Goal: Transaction & Acquisition: Book appointment/travel/reservation

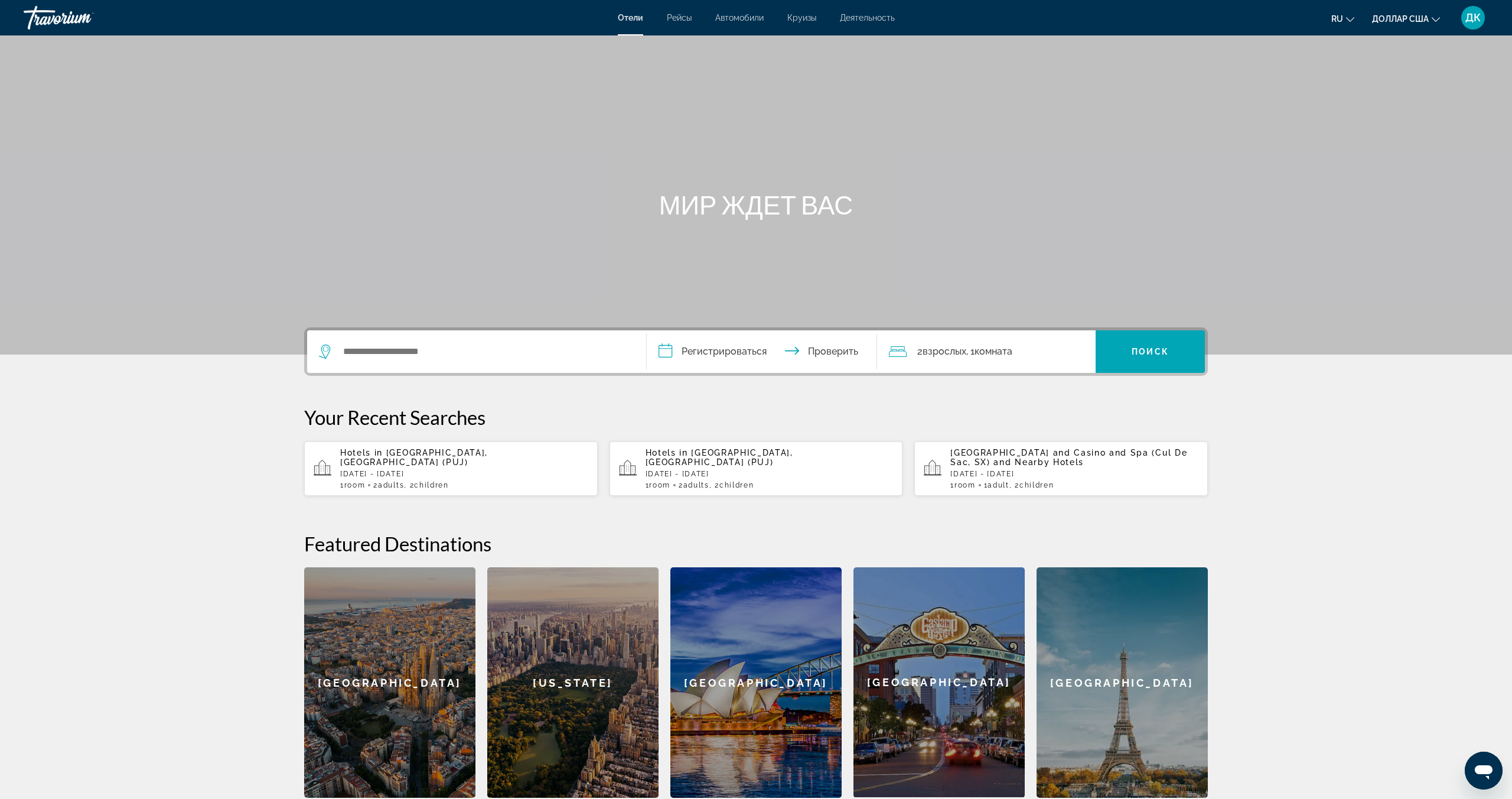
click at [466, 361] on div "Виджет поиска" at bounding box center [476, 351] width 315 height 43
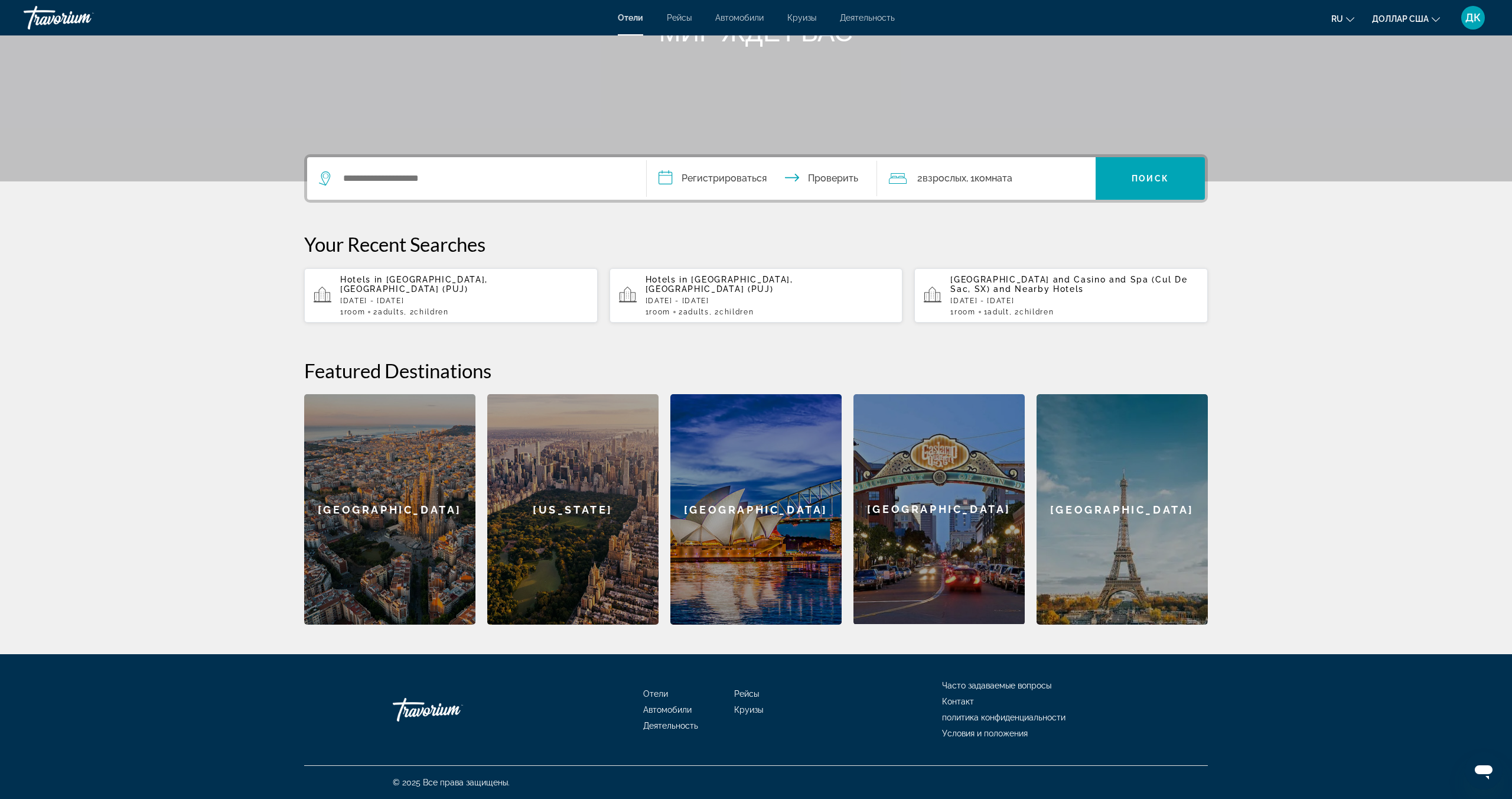
scroll to position [121, 0]
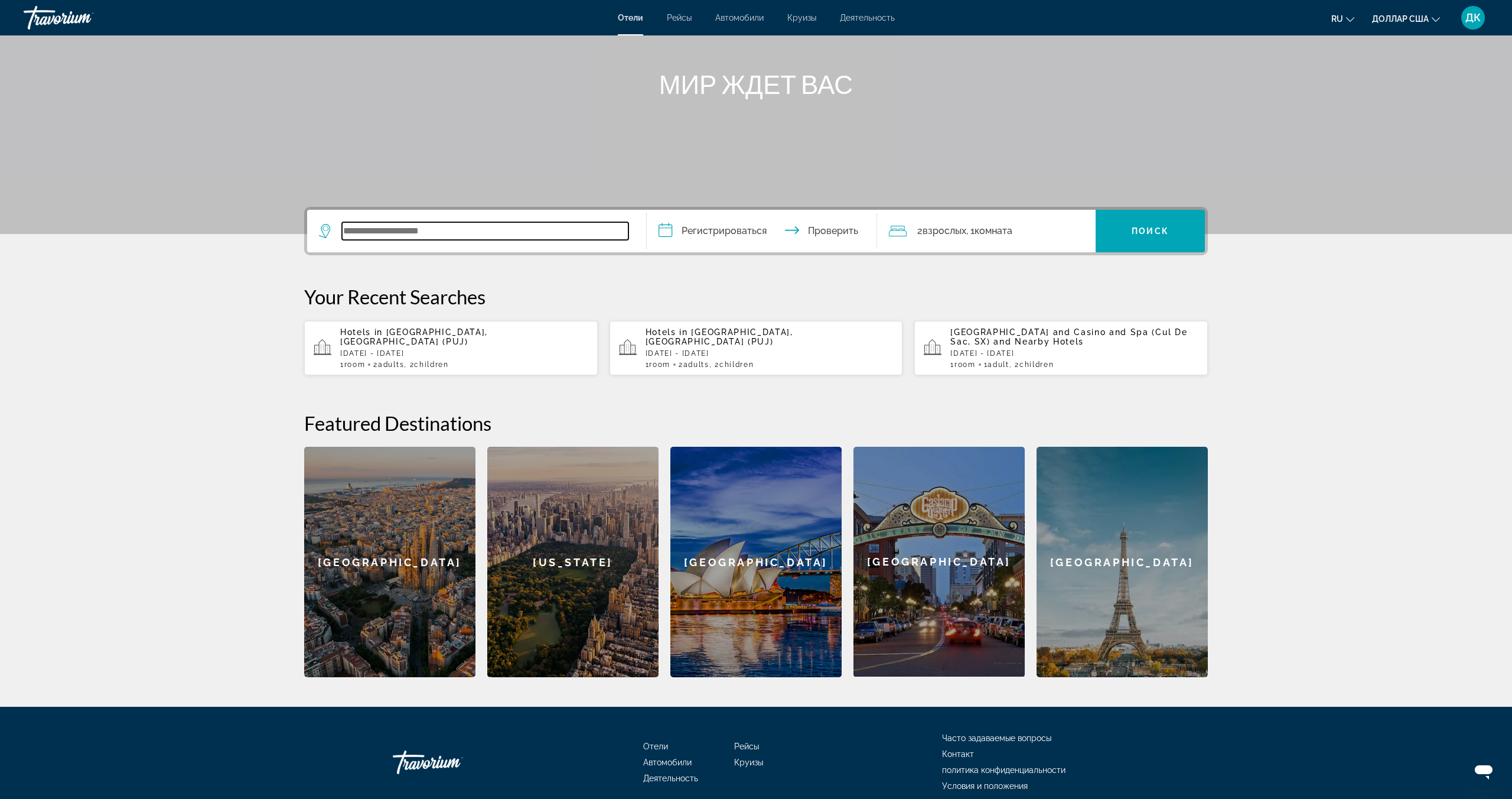
click at [402, 234] on input "Виджет поиска" at bounding box center [485, 231] width 286 height 18
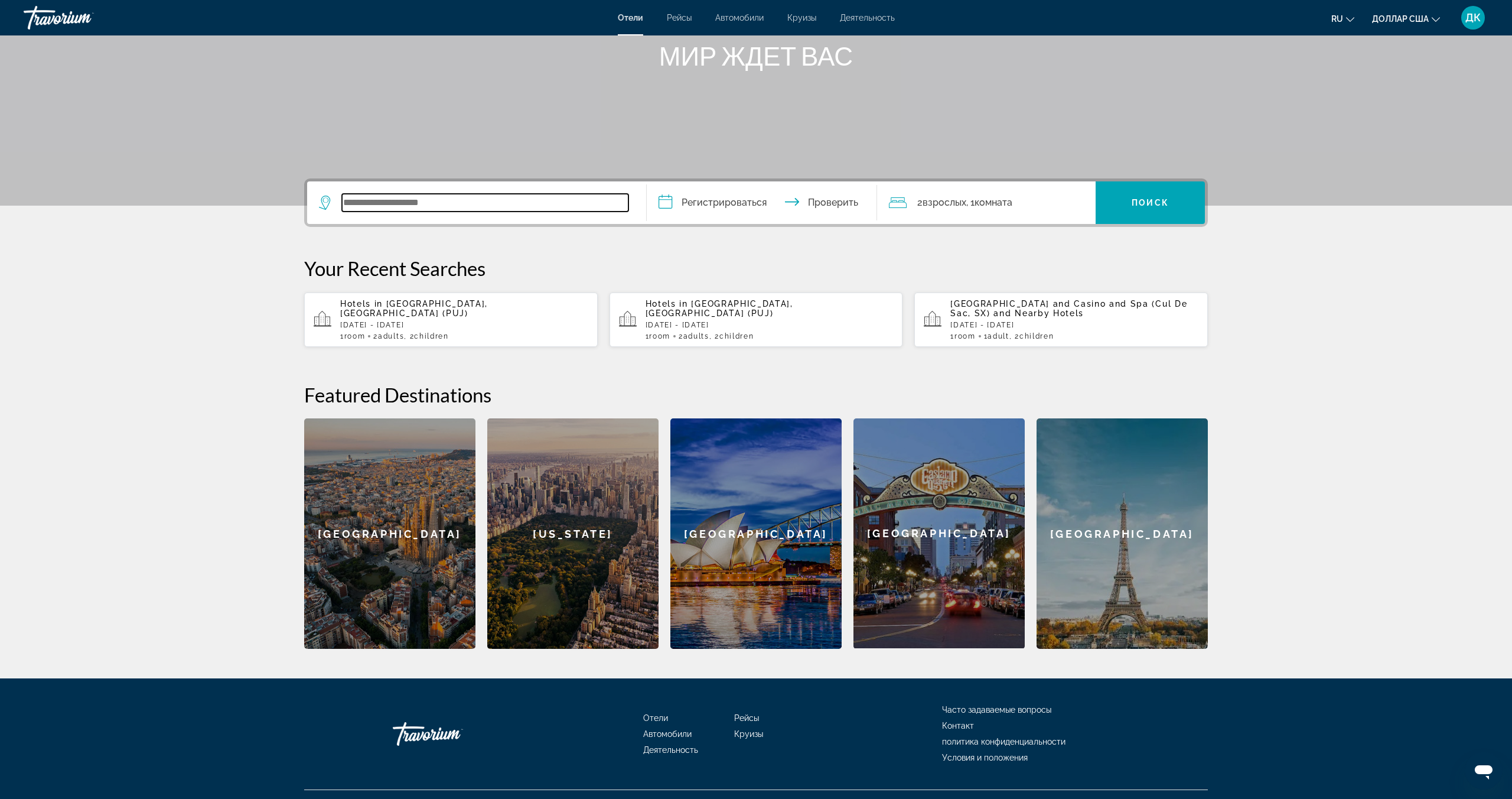
scroll to position [173, 0]
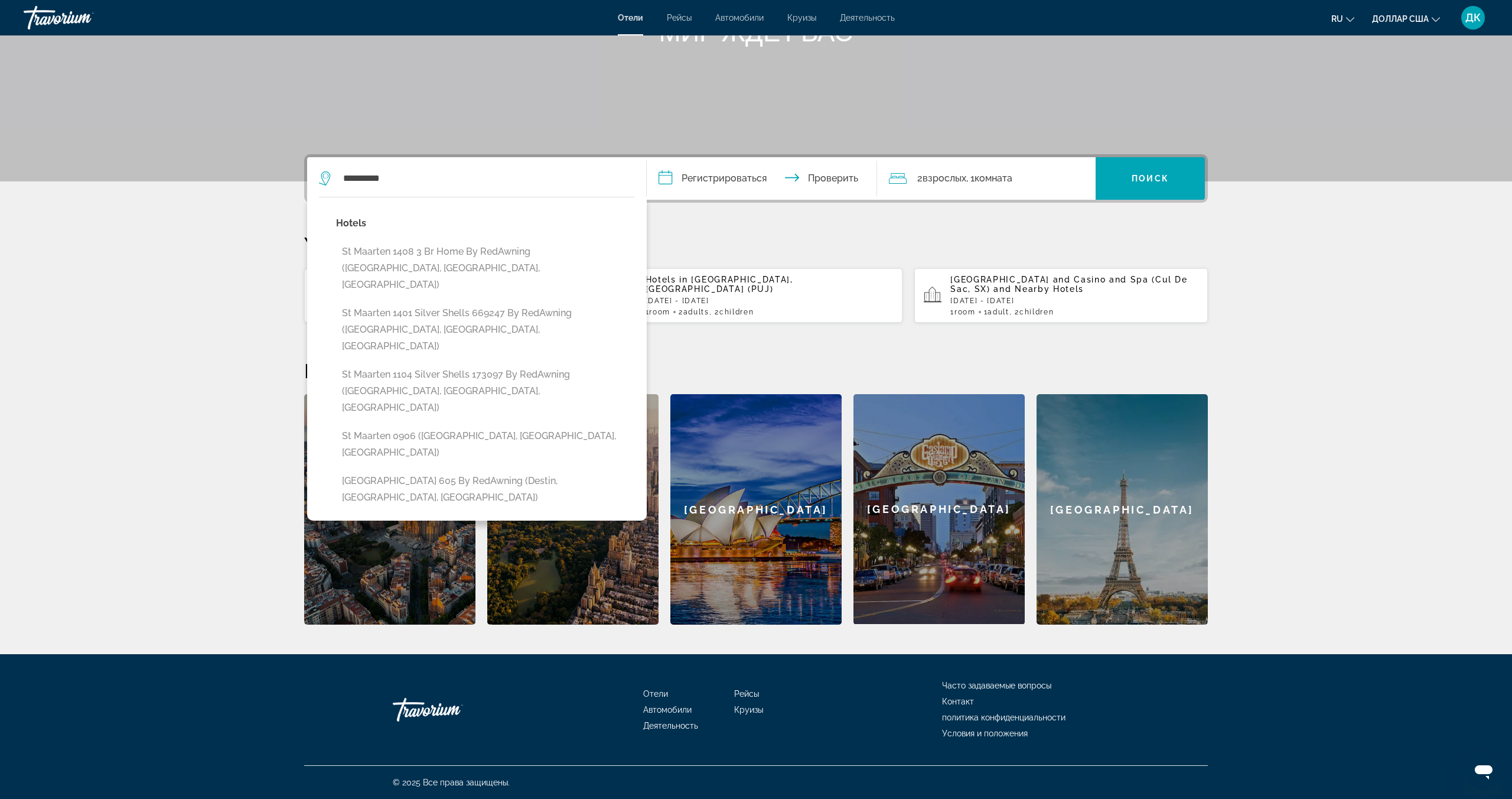
click at [416, 258] on button "St Maarten 1408 3 Br home by RedAwning ([GEOGRAPHIC_DATA], [GEOGRAPHIC_DATA], […" at bounding box center [486, 269] width 299 height 56
type input "**********"
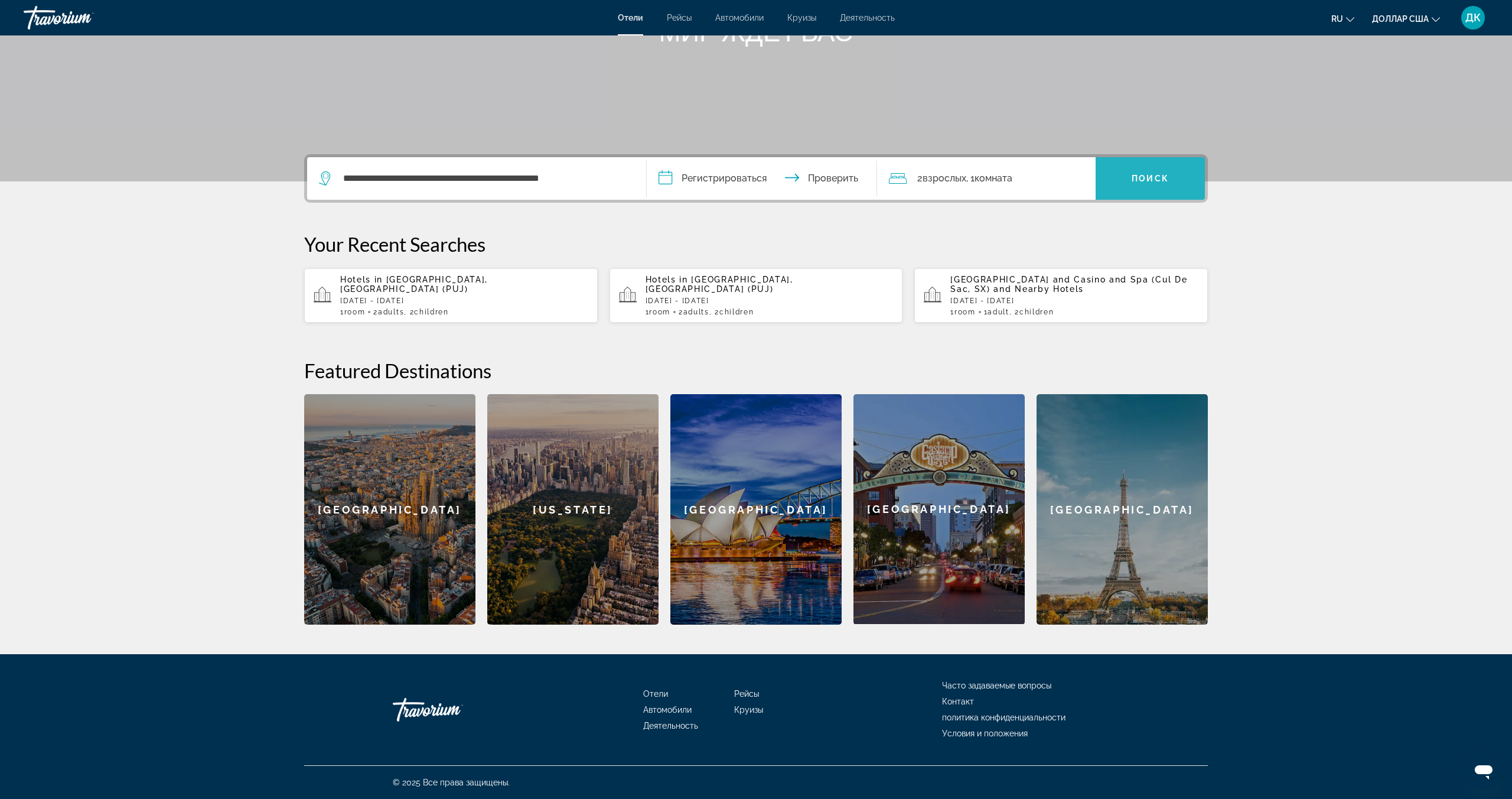
click at [1136, 188] on span "Виджет поиска" at bounding box center [1150, 178] width 109 height 28
click at [1046, 301] on p "[DATE] - [DATE]" at bounding box center [1074, 301] width 248 height 8
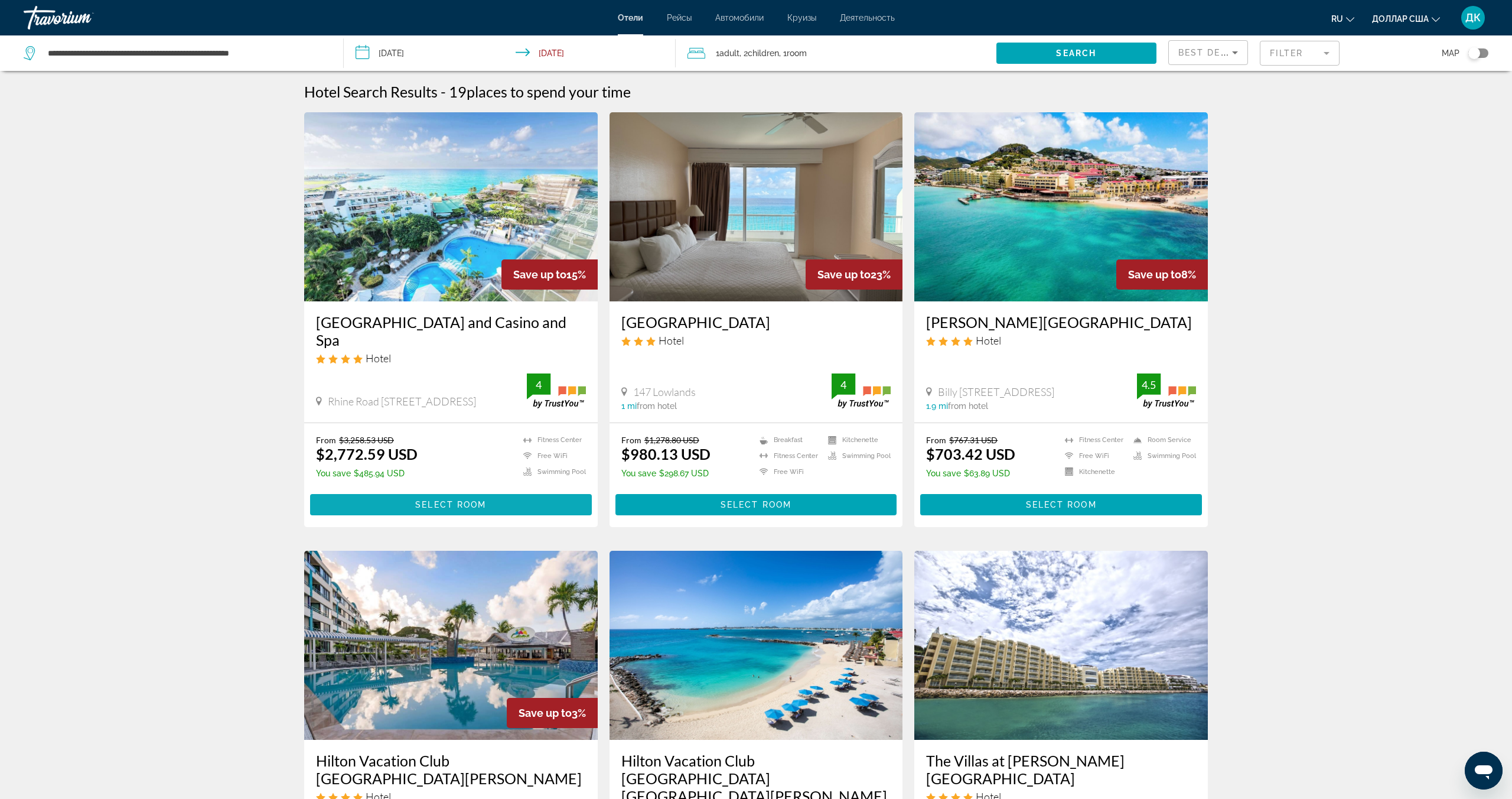
click at [397, 504] on span "Основное содержание" at bounding box center [451, 505] width 282 height 28
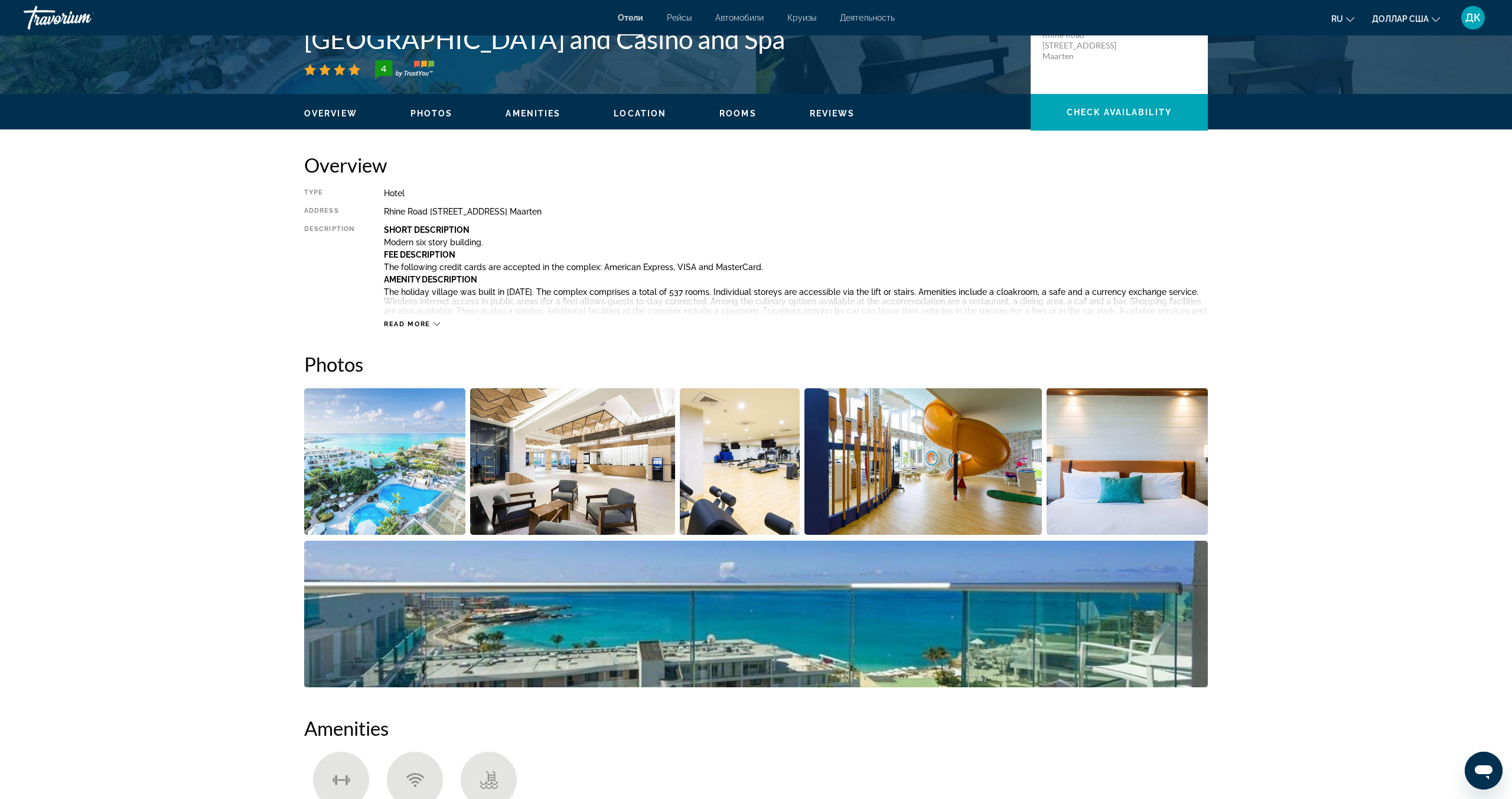
scroll to position [294, 0]
